Goal: Task Accomplishment & Management: Manage account settings

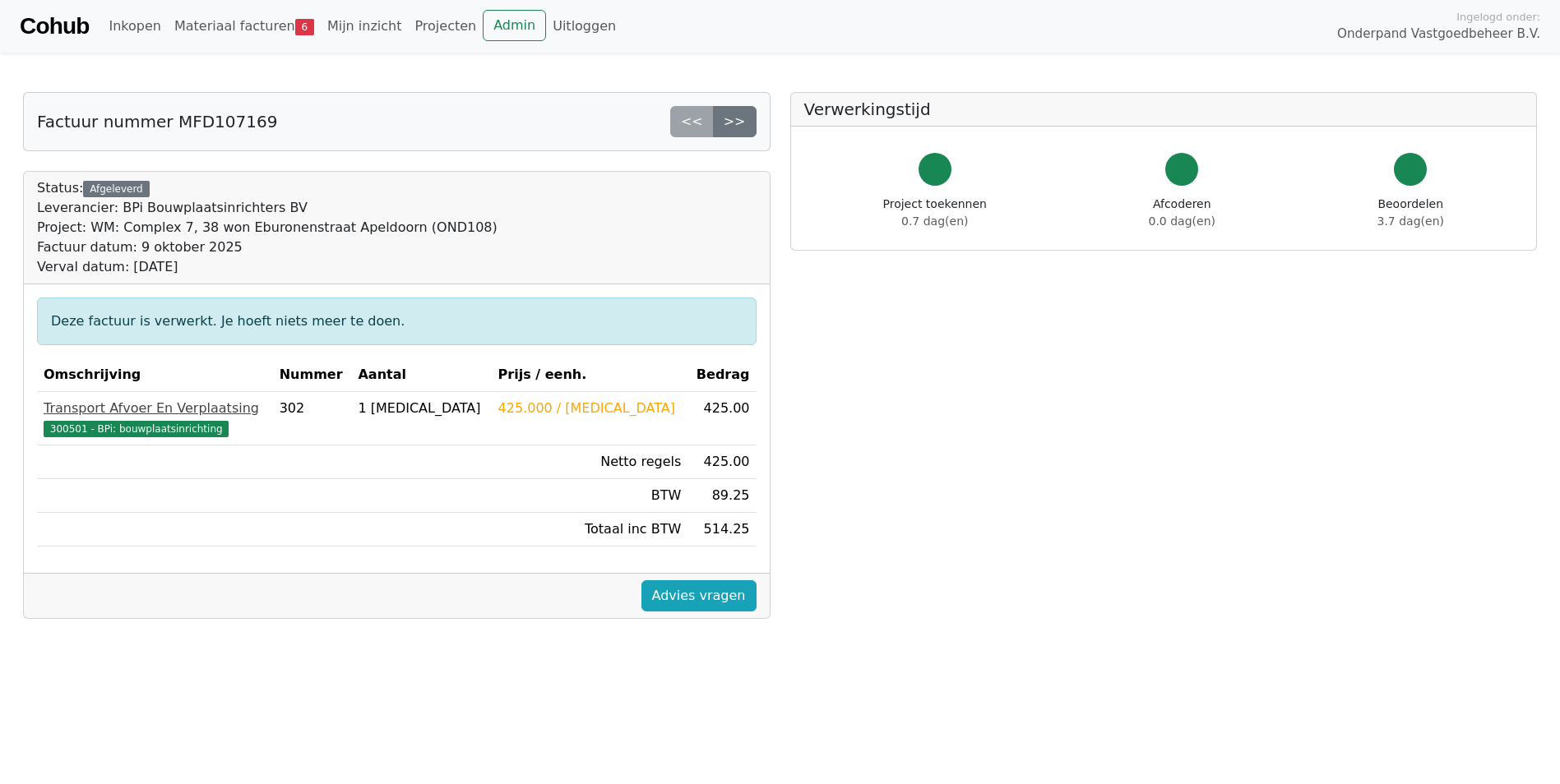
click at [103, 426] on span "300501 - BPi: bouwplaatsinrichting" at bounding box center [136, 428] width 185 height 16
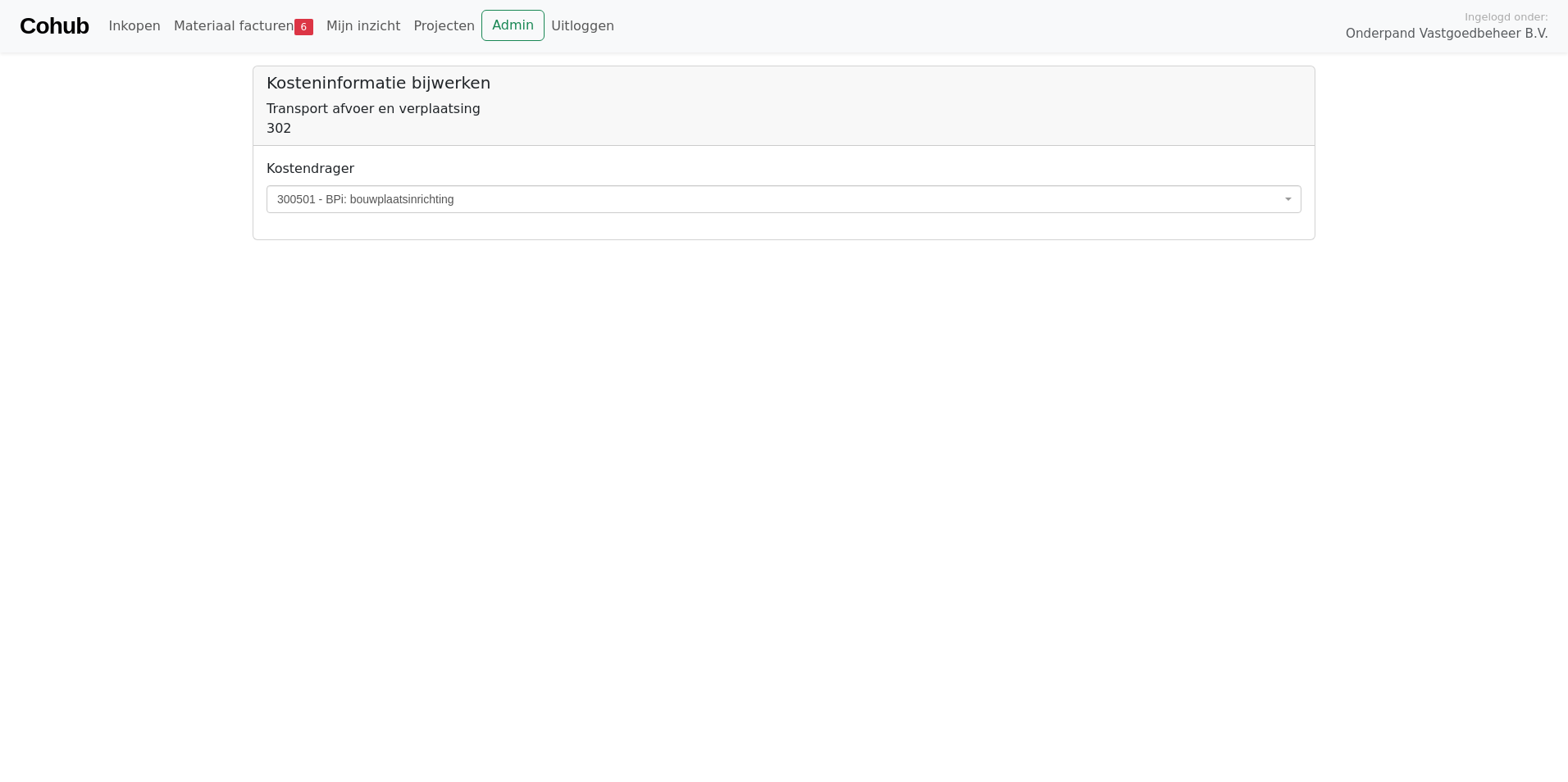
click at [1289, 197] on span at bounding box center [1291, 199] width 3 height 28
